Goal: Navigation & Orientation: Find specific page/section

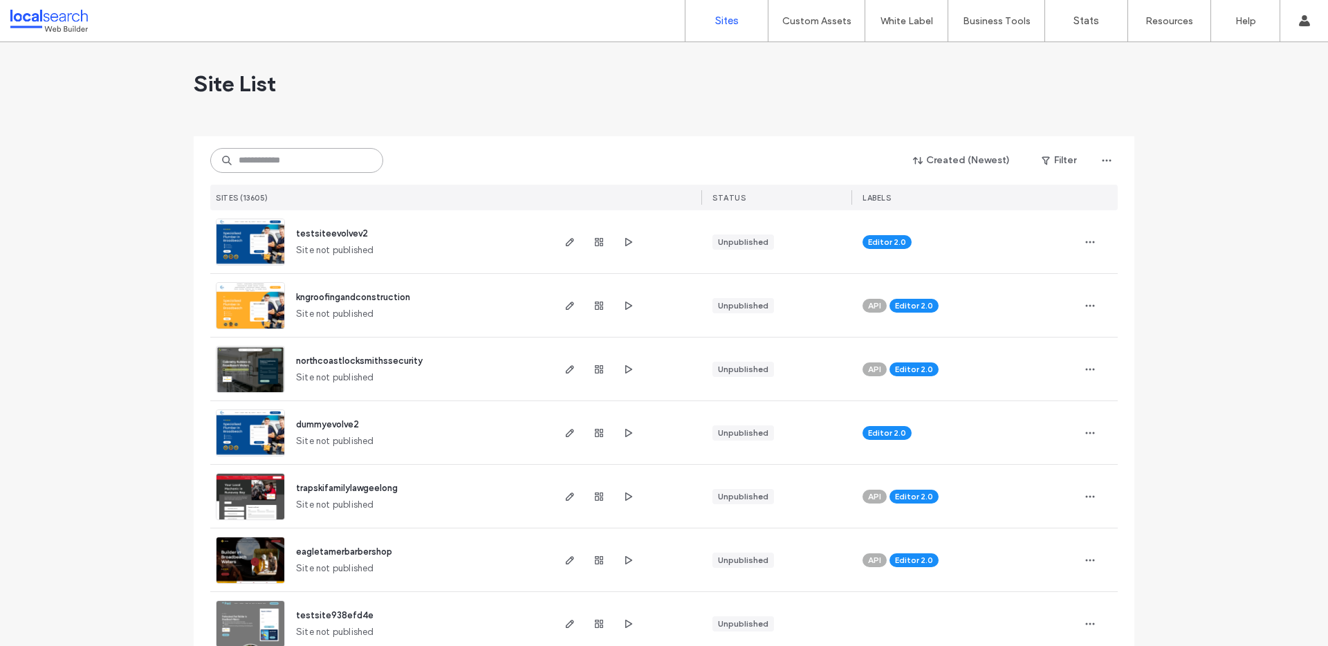
click at [311, 156] on input at bounding box center [296, 160] width 173 height 25
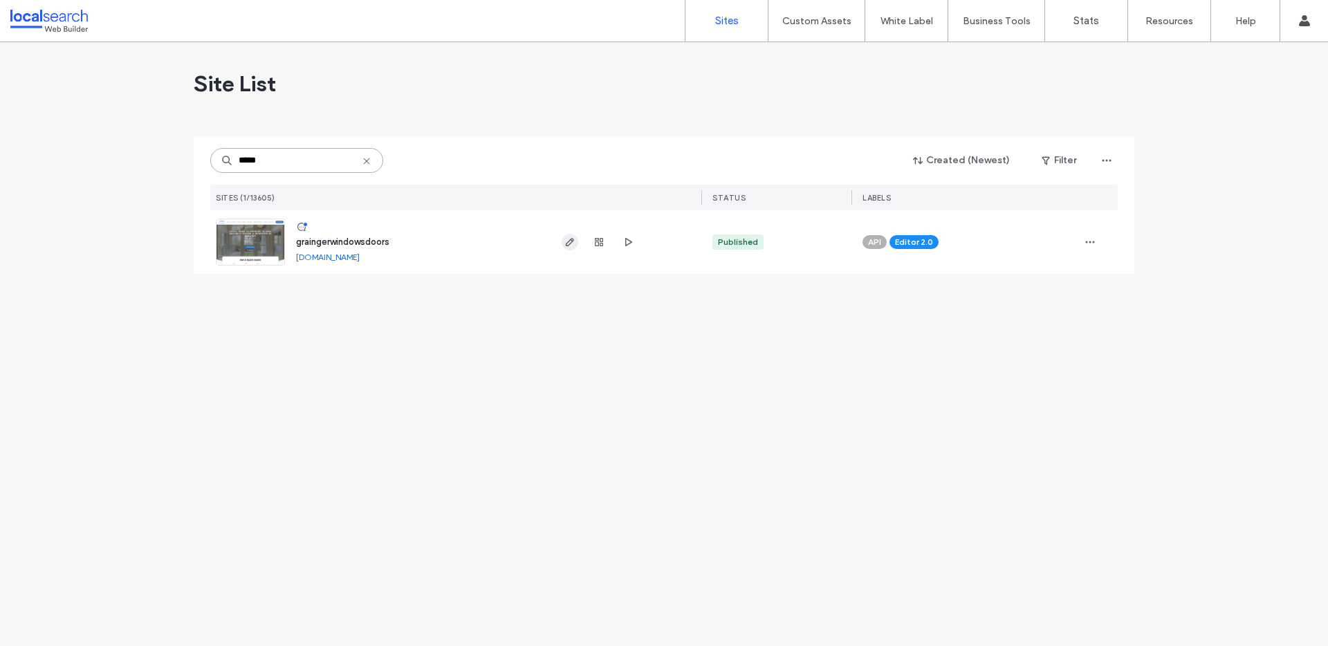
type input "*****"
click at [569, 243] on icon "button" at bounding box center [570, 242] width 11 height 11
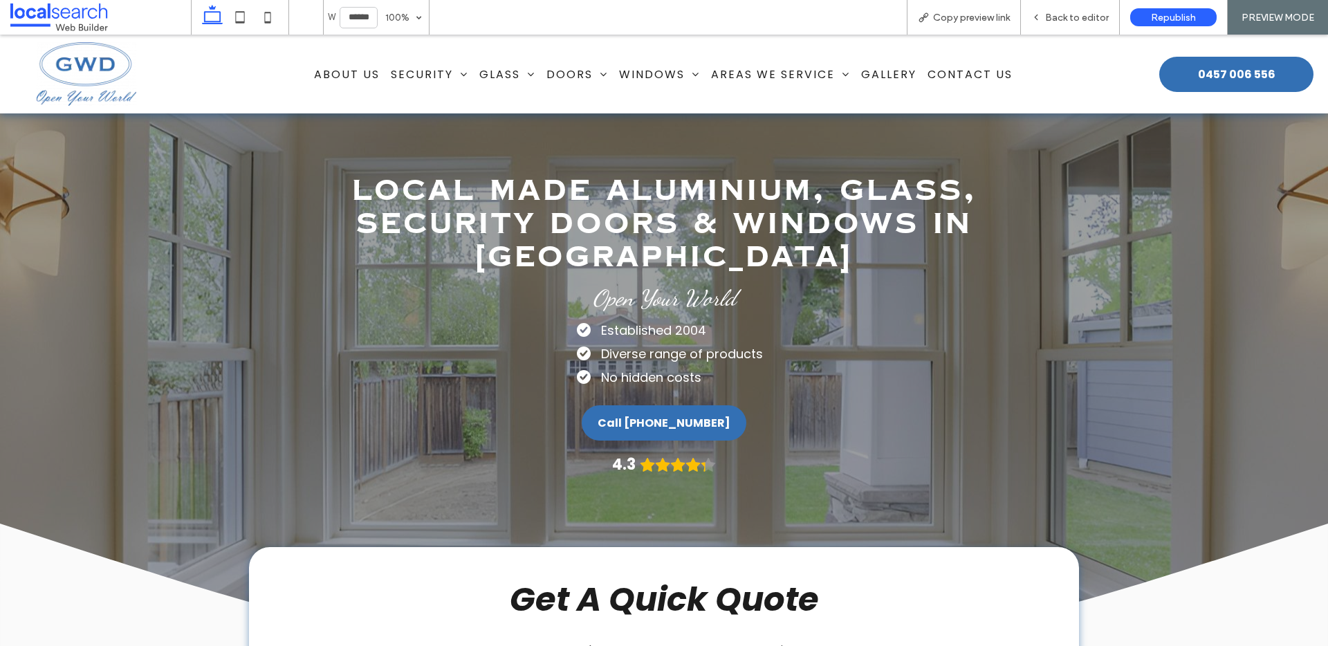
scroll to position [466, 0]
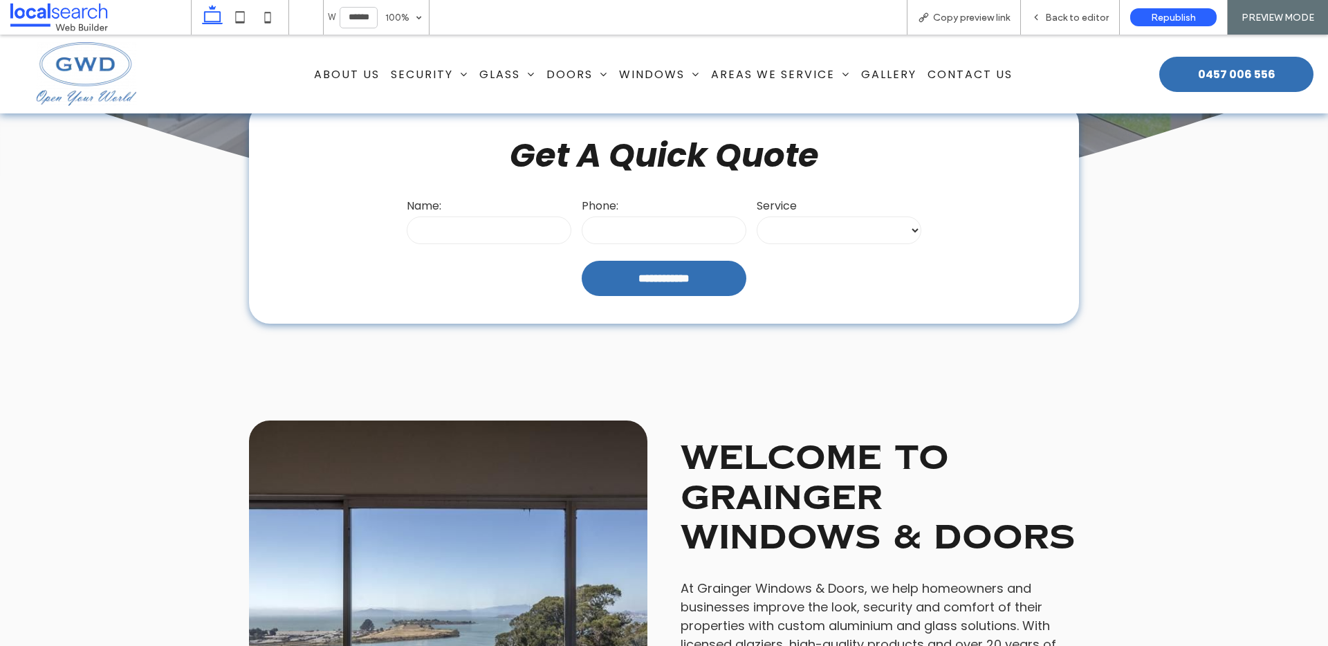
click at [863, 227] on select "**********" at bounding box center [839, 231] width 165 height 28
click at [414, 69] on span "Security" at bounding box center [429, 74] width 77 height 24
drag, startPoint x: 428, startPoint y: 100, endPoint x: 433, endPoint y: 134, distance: 34.2
click at [428, 100] on span "Security Doors" at bounding box center [445, 105] width 84 height 17
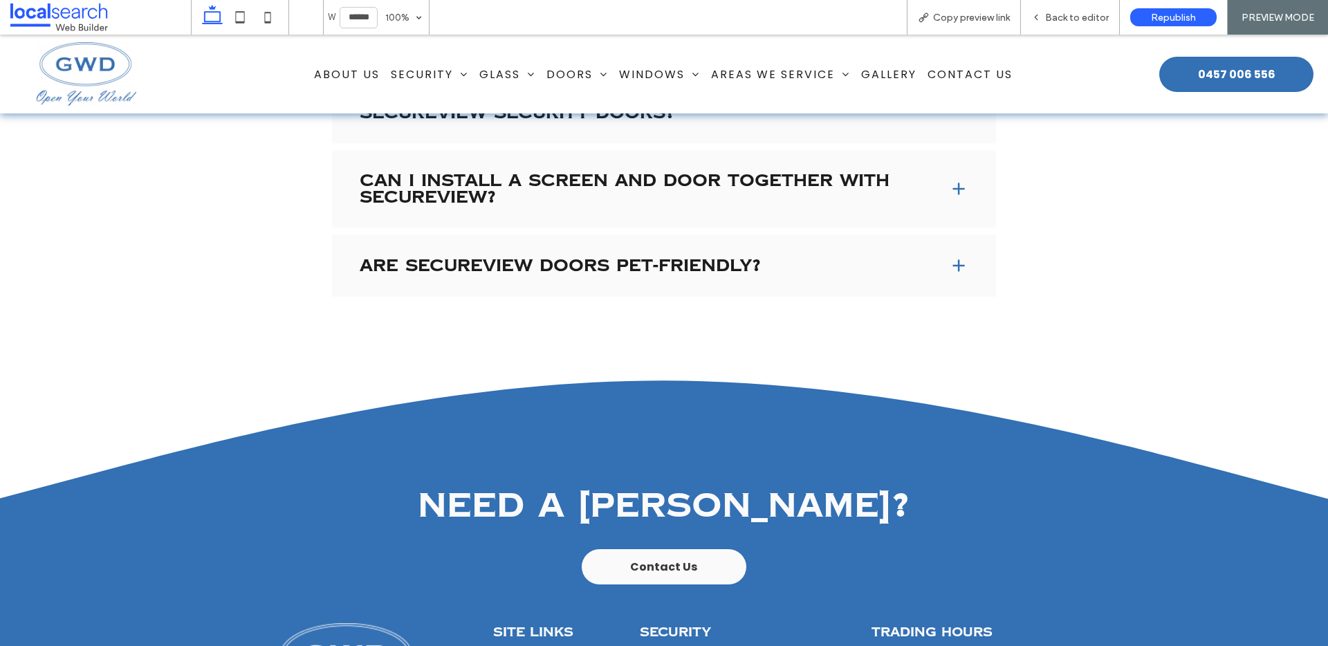
scroll to position [2381, 0]
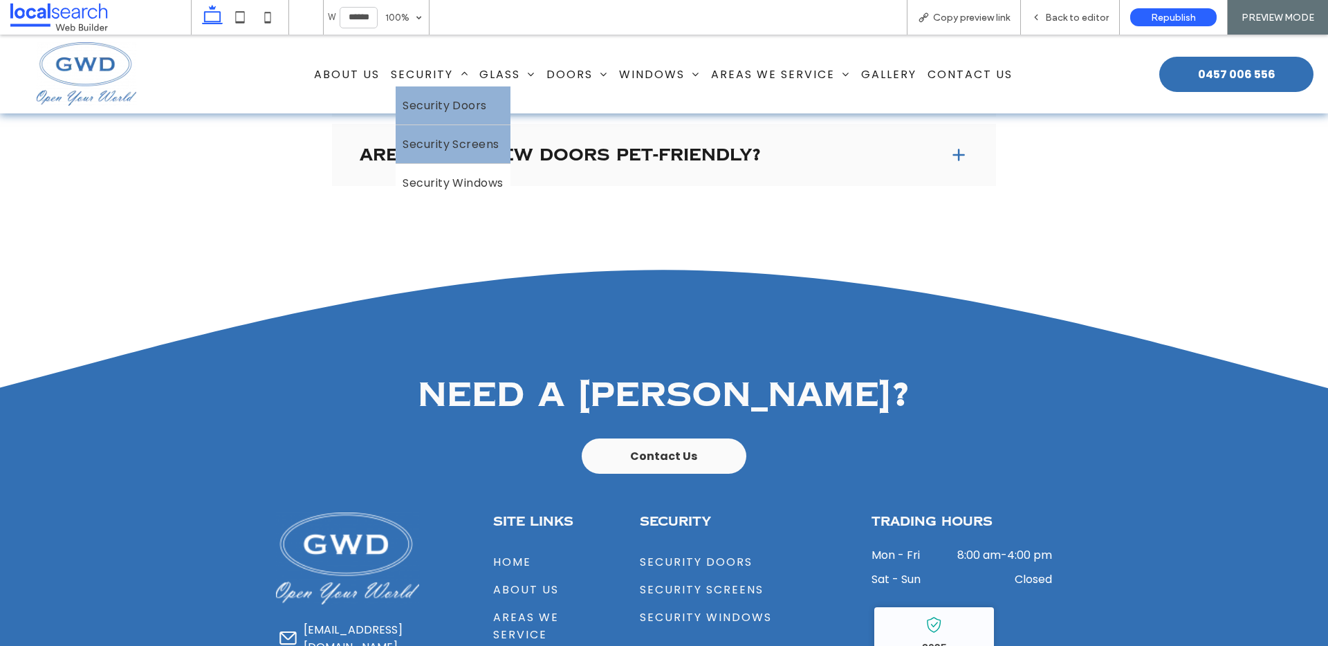
click at [421, 140] on span "Security Screens" at bounding box center [451, 144] width 97 height 17
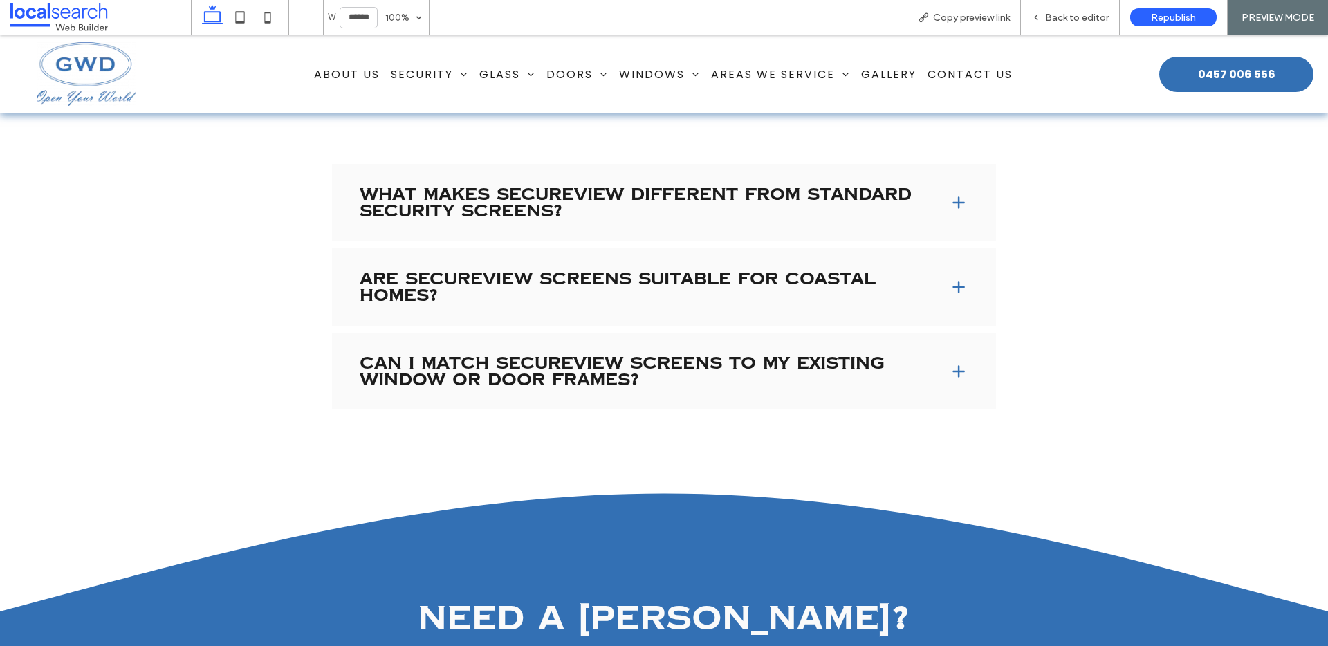
scroll to position [2294, 0]
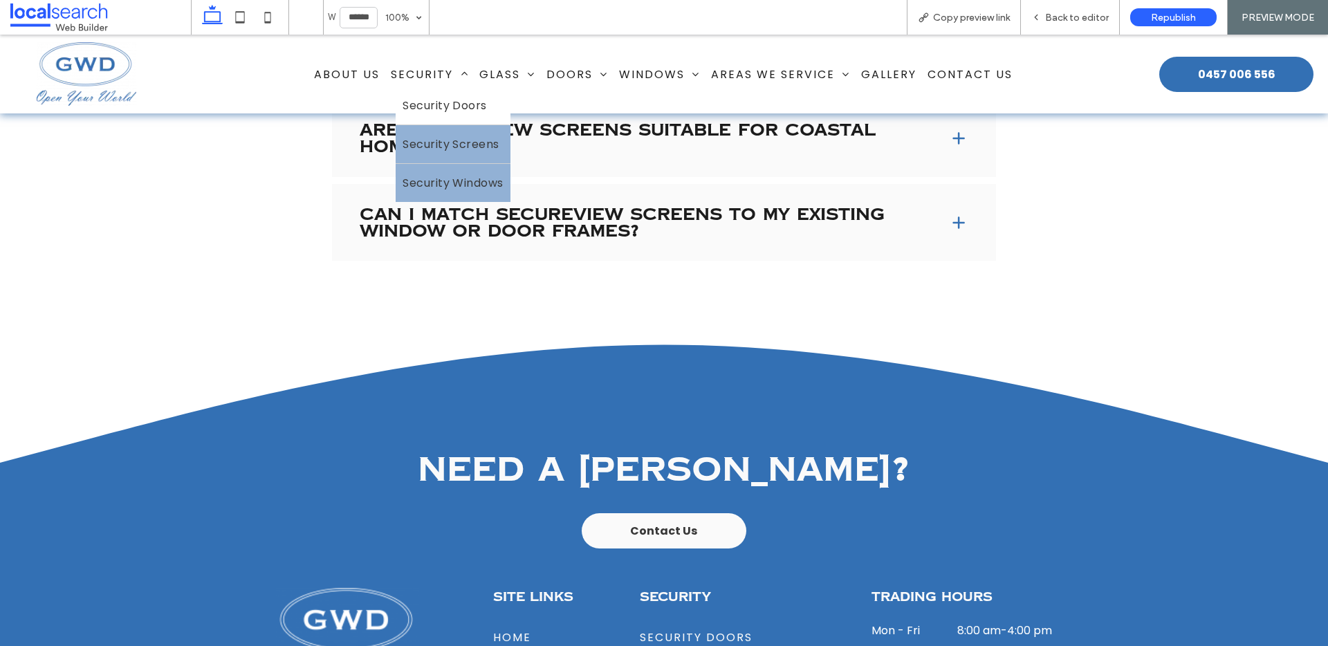
click at [428, 175] on span "Security Windows" at bounding box center [453, 182] width 101 height 17
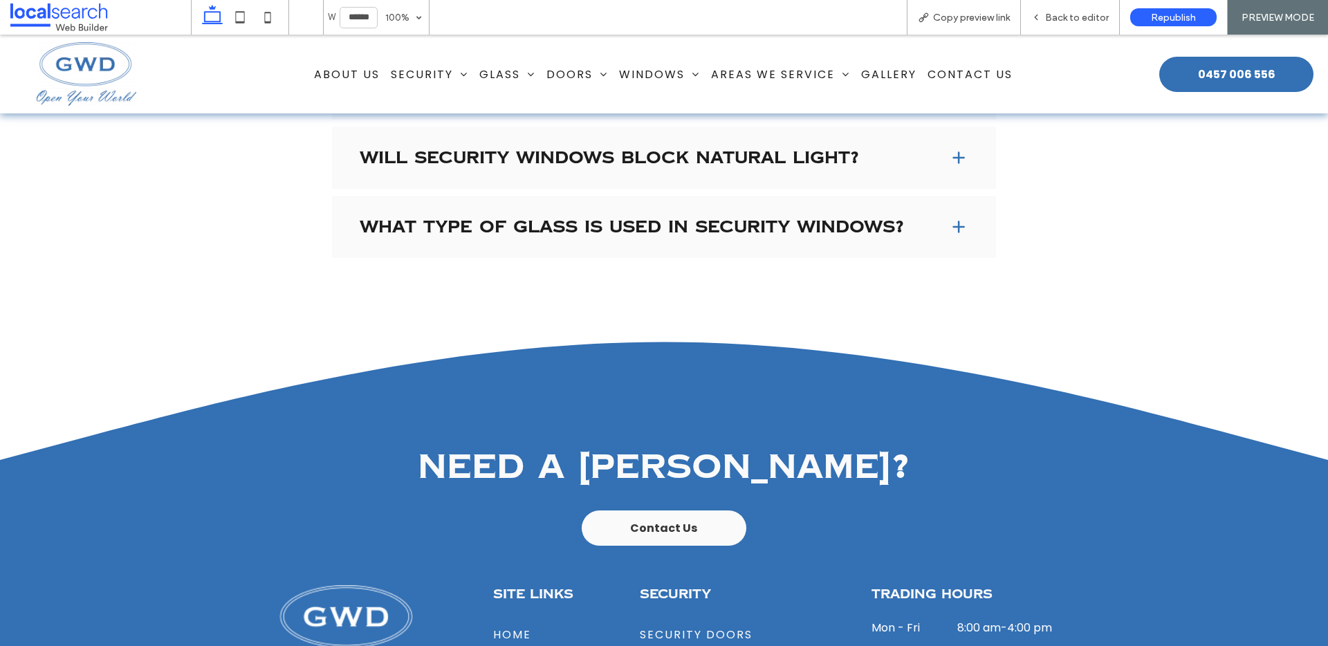
scroll to position [2428, 0]
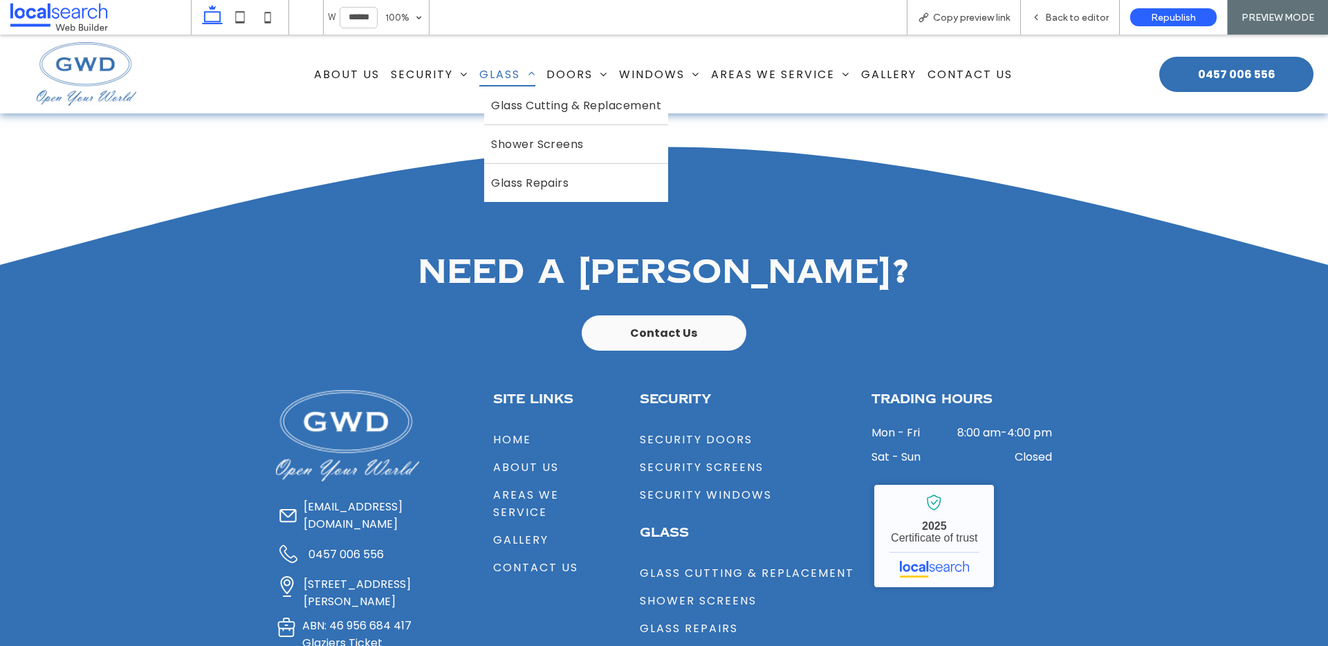
click at [500, 67] on span "Glass" at bounding box center [507, 74] width 56 height 24
click at [490, 71] on span "Glass" at bounding box center [507, 74] width 56 height 24
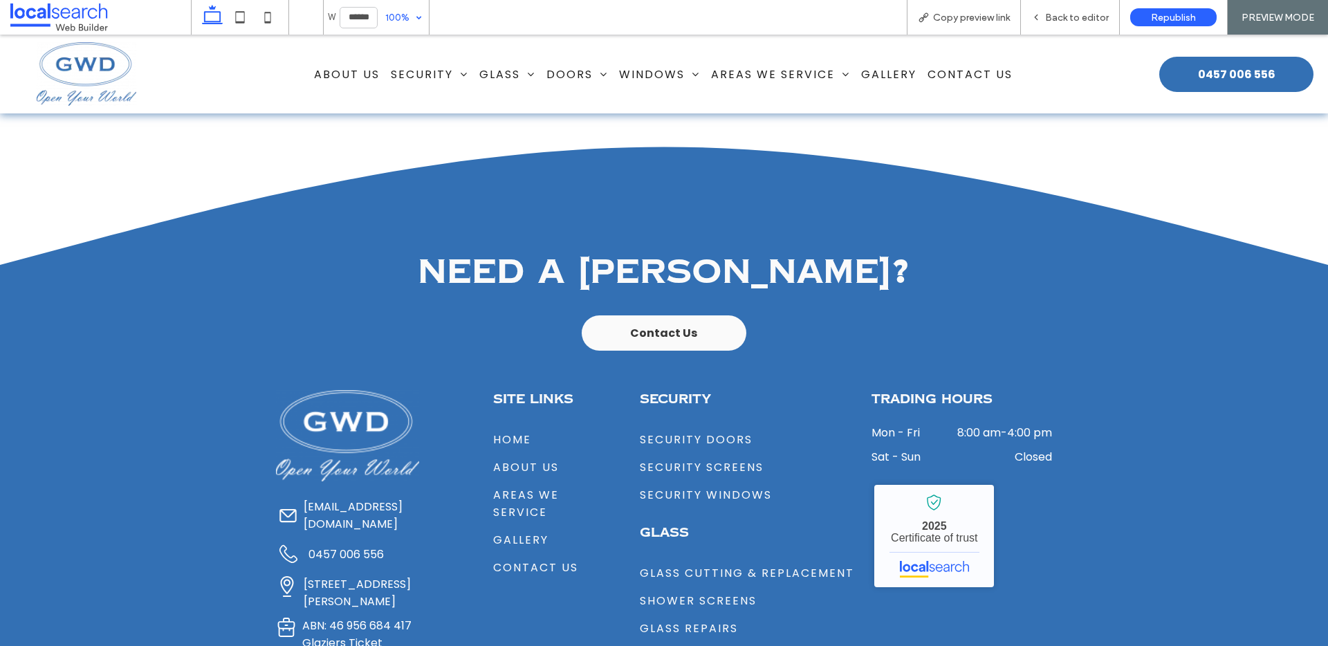
scroll to position [1535, 0]
